Goal: Task Accomplishment & Management: Use online tool/utility

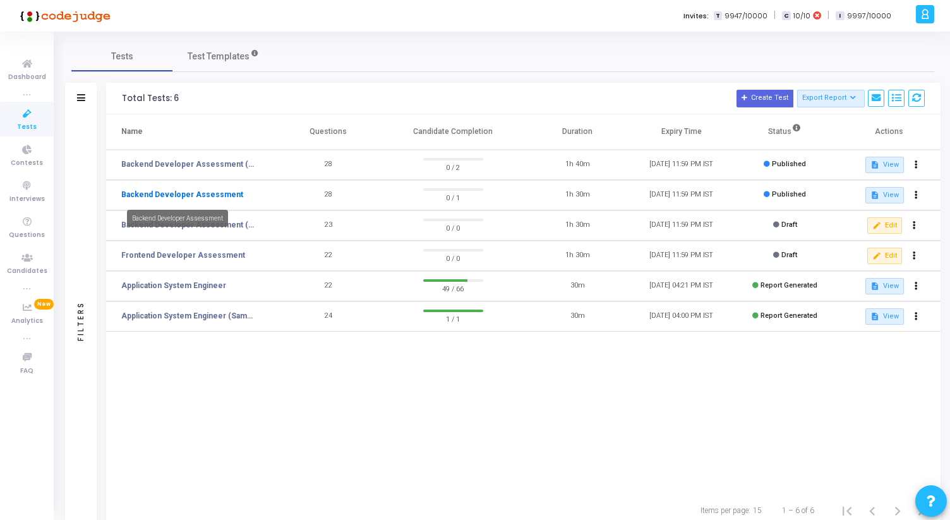
click at [222, 198] on link "Backend Developer Assessment" at bounding box center [182, 194] width 122 height 11
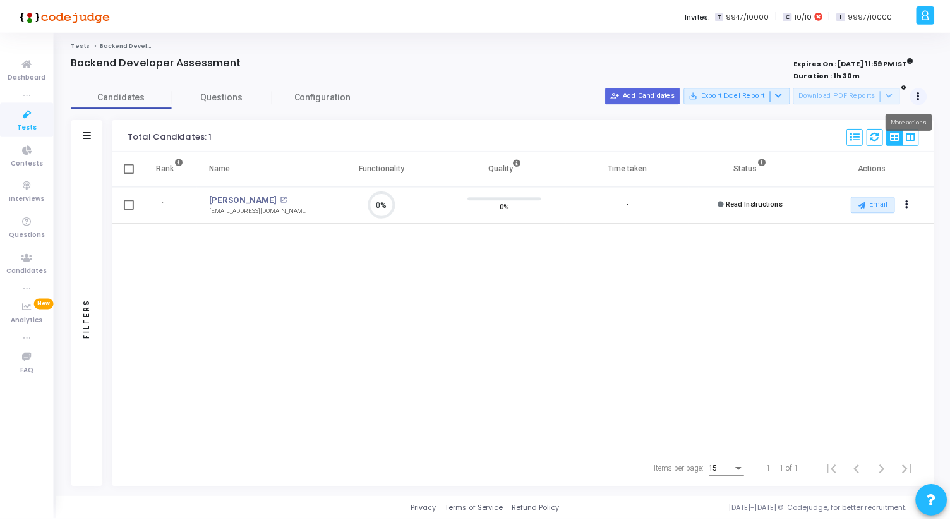
scroll to position [27, 32]
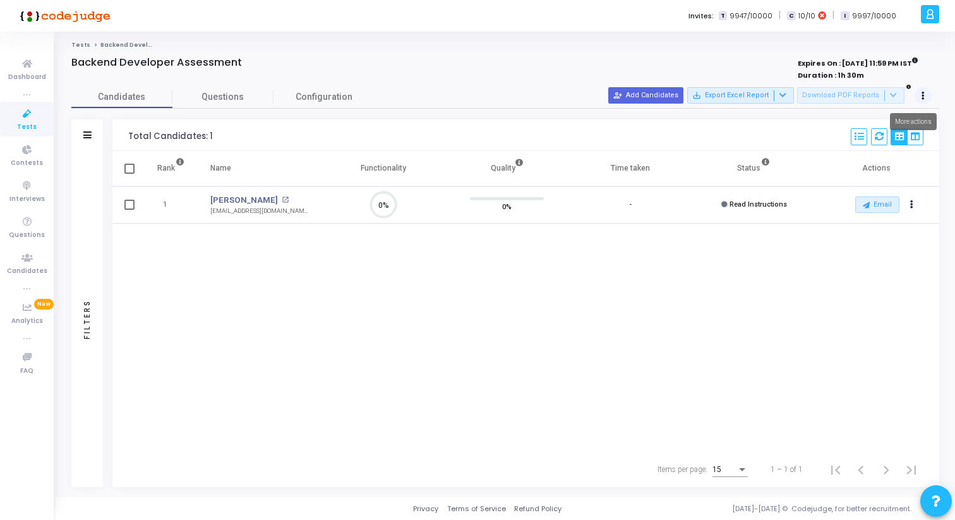
click at [925, 93] on button at bounding box center [923, 96] width 18 height 18
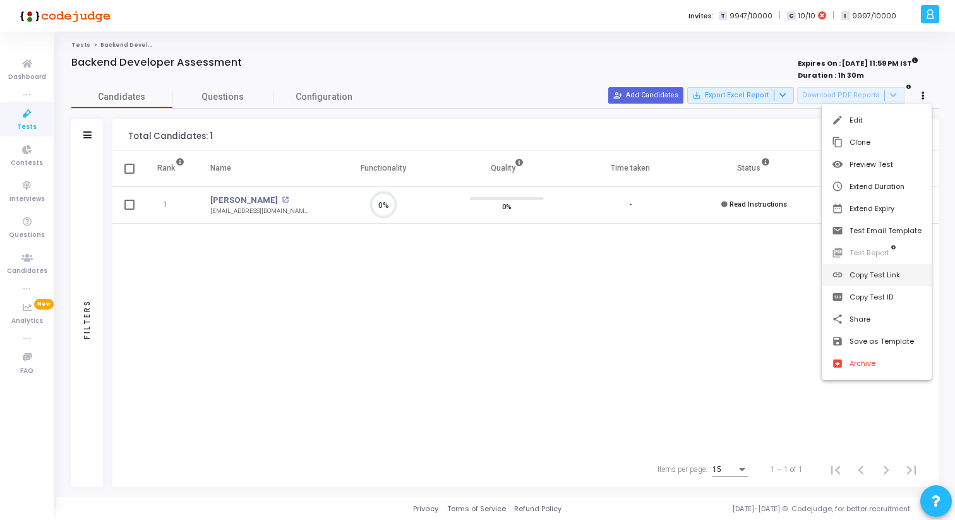
click at [884, 275] on button "link Copy Test Link" at bounding box center [877, 275] width 110 height 22
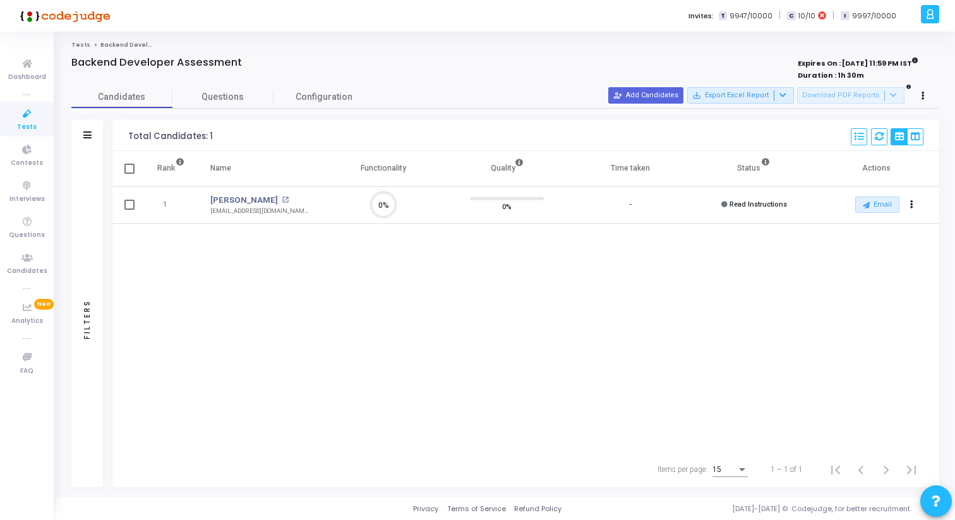
click at [32, 118] on icon at bounding box center [27, 114] width 27 height 16
